Goal: Information Seeking & Learning: Learn about a topic

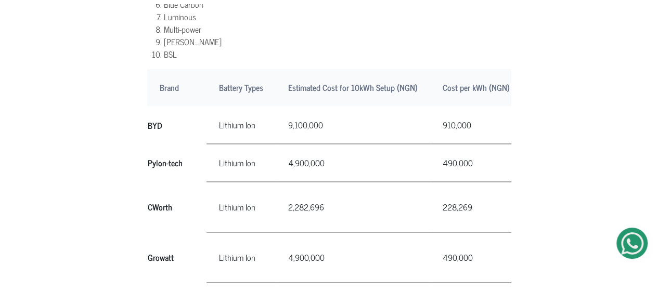
scroll to position [708, 0]
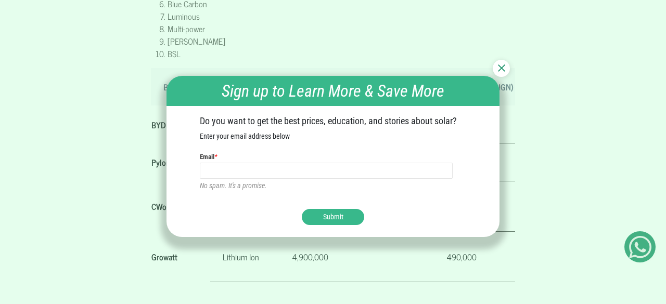
click at [502, 65] on img at bounding box center [501, 68] width 7 height 7
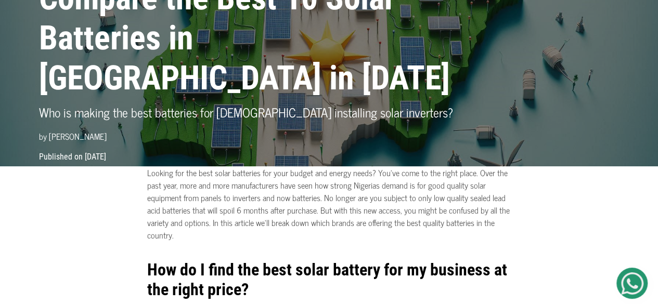
scroll to position [0, 0]
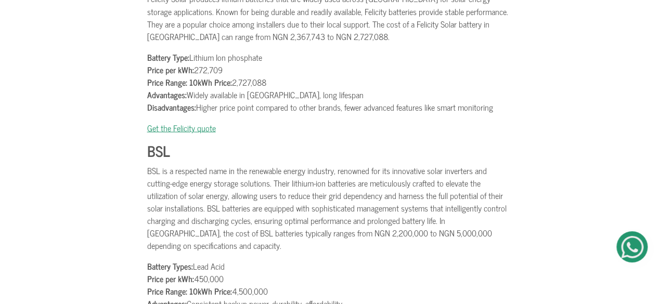
scroll to position [2955, 0]
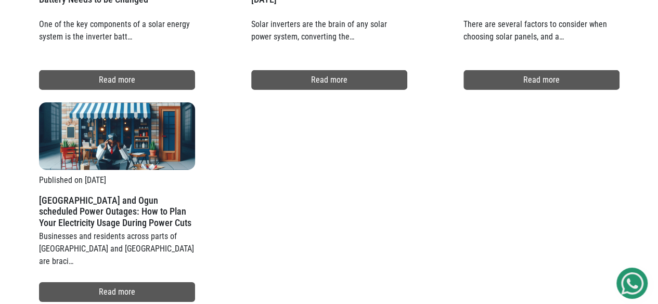
scroll to position [3621, 0]
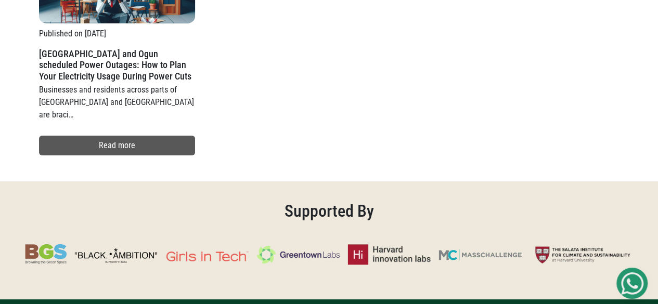
click at [160, 197] on h2 "Supported By" at bounding box center [329, 209] width 627 height 24
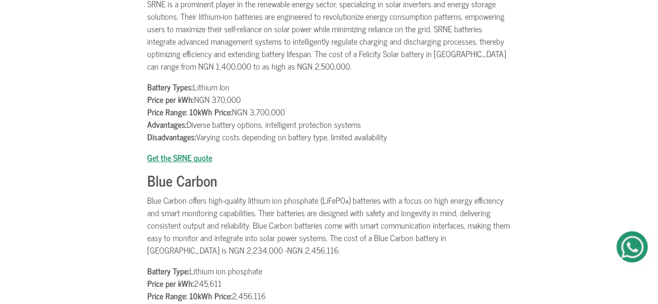
scroll to position [2205, 0]
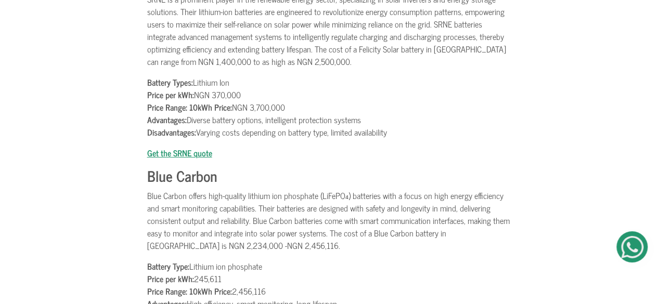
click at [637, 245] on img at bounding box center [632, 247] width 22 height 22
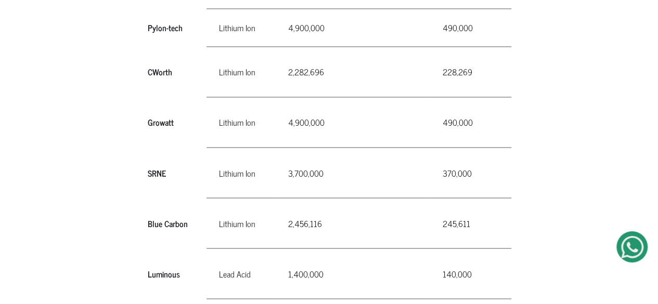
scroll to position [841, 0]
click at [178, 264] on th "Luminous" at bounding box center [176, 275] width 59 height 50
click at [296, 271] on td "1,400,000" at bounding box center [353, 275] width 155 height 50
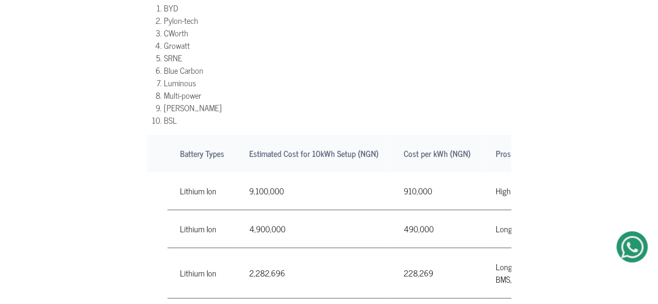
scroll to position [0, 0]
